Goal: Information Seeking & Learning: Check status

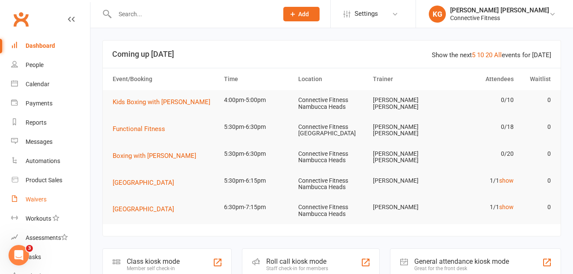
click at [38, 200] on div "Waivers" at bounding box center [36, 199] width 21 height 7
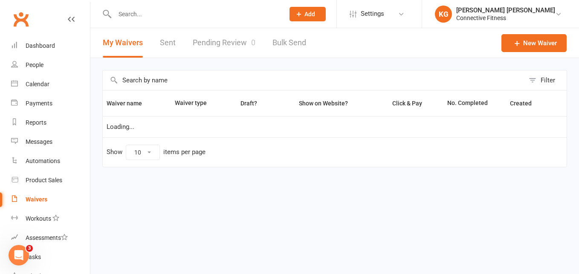
select select "100"
click at [206, 49] on link "Pending Review 0" at bounding box center [224, 42] width 63 height 29
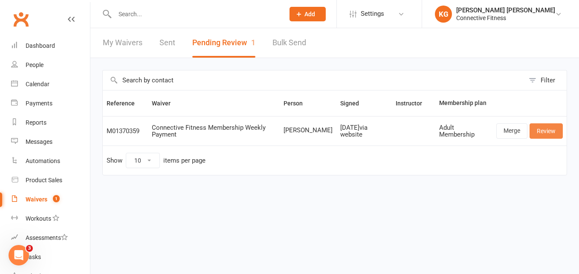
click at [550, 129] on link "Review" at bounding box center [546, 130] width 33 height 15
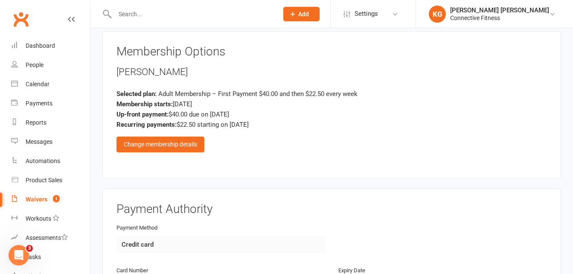
scroll to position [1305, 0]
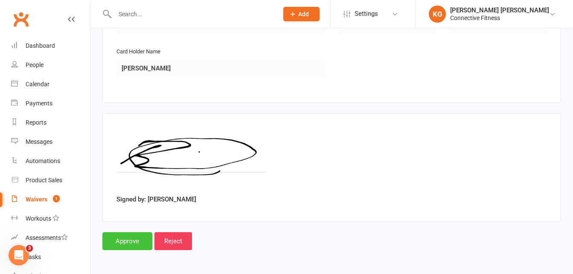
click at [120, 239] on input "Approve" at bounding box center [127, 241] width 50 height 18
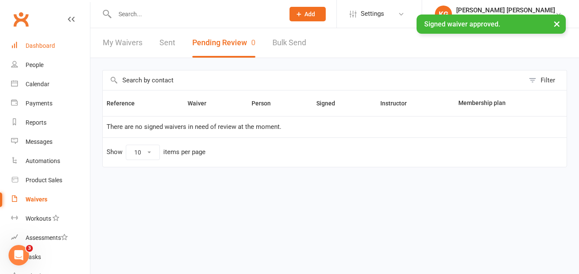
click at [26, 41] on link "Dashboard" at bounding box center [50, 45] width 79 height 19
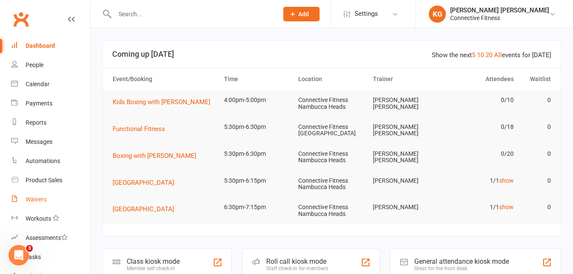
click at [37, 198] on div "Waivers" at bounding box center [36, 199] width 21 height 7
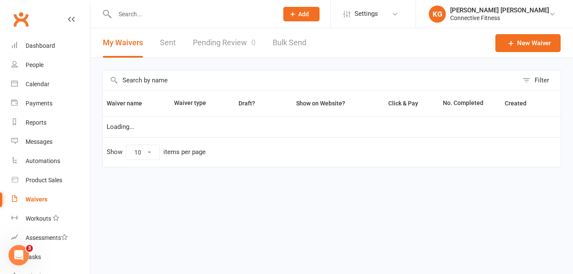
select select "100"
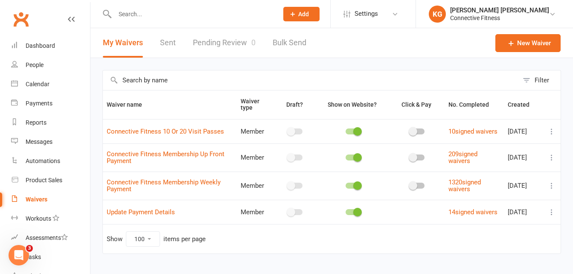
click at [211, 34] on link "Pending Review 0" at bounding box center [224, 42] width 63 height 29
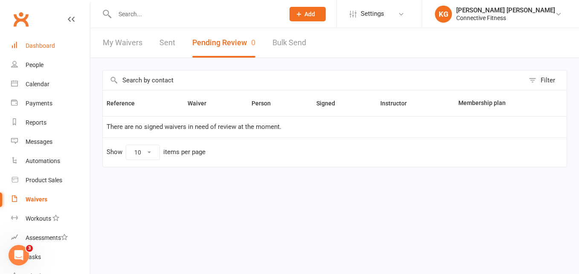
click at [46, 43] on div "Dashboard" at bounding box center [40, 45] width 29 height 7
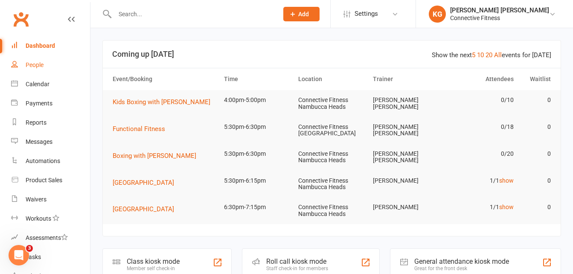
click at [29, 62] on div "People" at bounding box center [35, 64] width 18 height 7
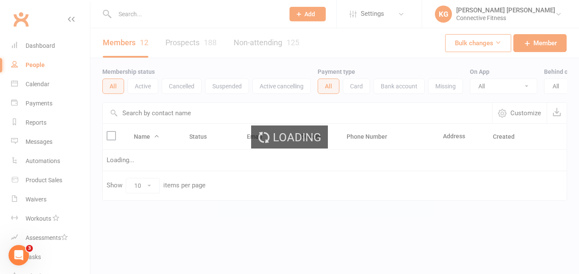
click at [158, 120] on div "Loading" at bounding box center [289, 137] width 579 height 274
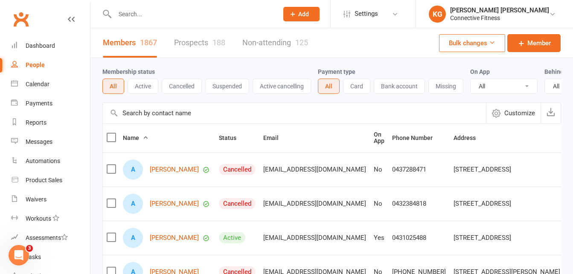
click at [158, 120] on input "text" at bounding box center [294, 113] width 383 height 20
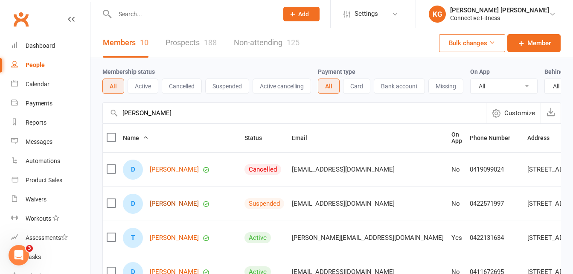
type input "[PERSON_NAME]"
click at [193, 207] on link "[PERSON_NAME]" at bounding box center [174, 203] width 49 height 7
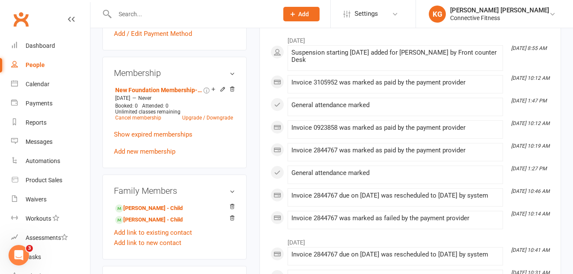
scroll to position [309, 0]
click at [188, 94] on link "New Foundation Membership- Adult" at bounding box center [158, 90] width 87 height 7
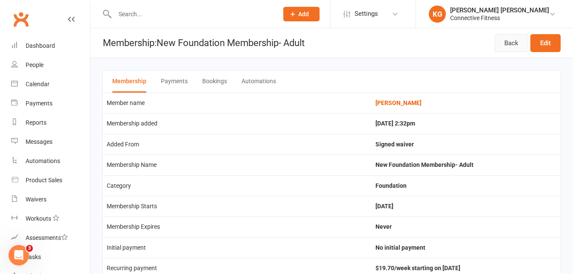
click at [508, 45] on link "Back" at bounding box center [511, 43] width 34 height 18
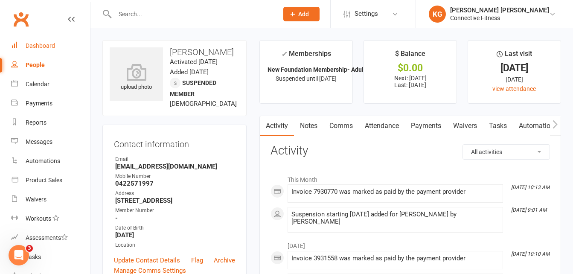
click at [42, 44] on div "Dashboard" at bounding box center [40, 45] width 29 height 7
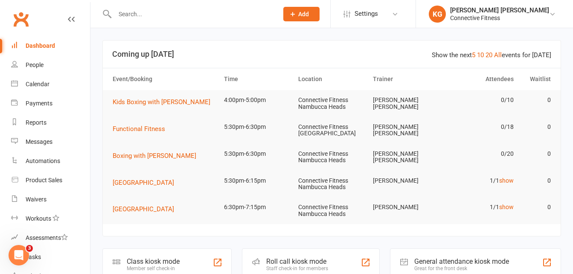
click at [245, 20] on div at bounding box center [187, 14] width 170 height 28
